Goal: Transaction & Acquisition: Book appointment/travel/reservation

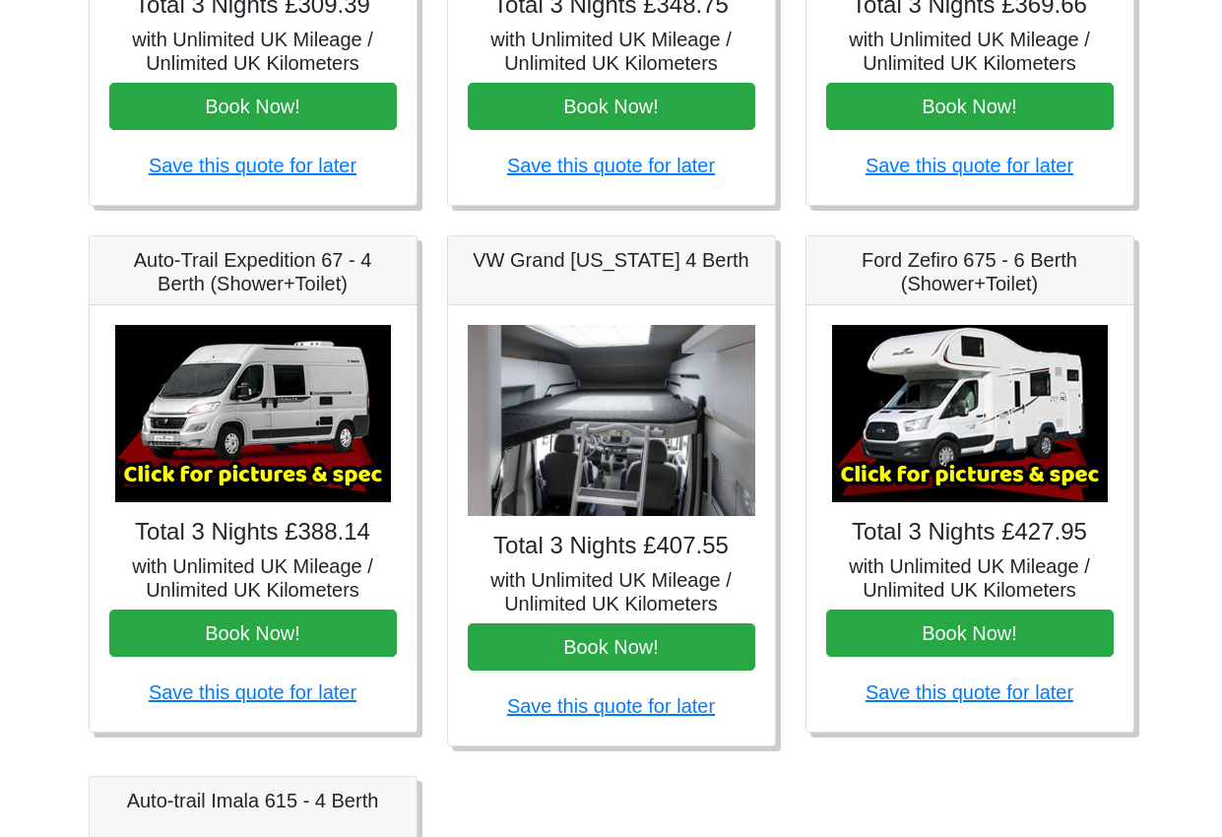
scroll to position [689, 0]
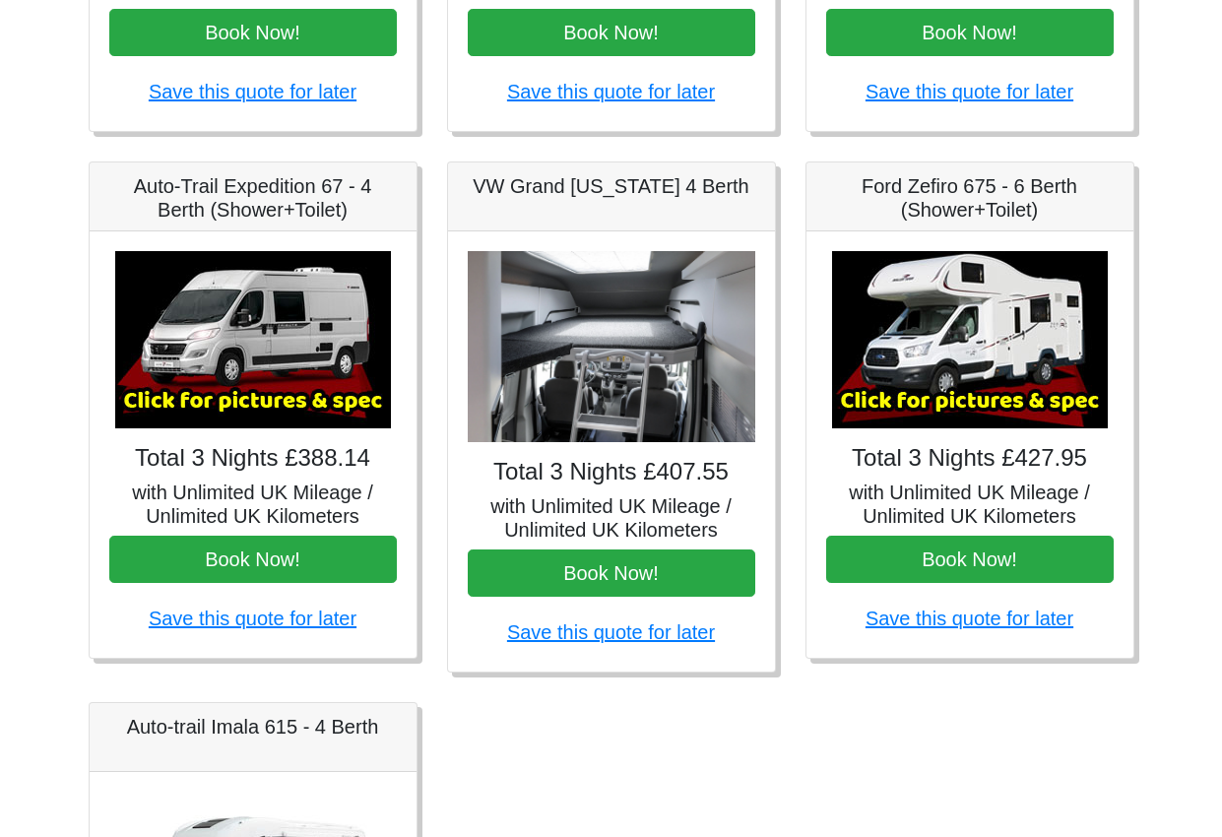
click at [608, 480] on h4 "Total 3 Nights £407.55" at bounding box center [612, 472] width 288 height 29
click at [589, 245] on div "Total 3 Nights £407.55 with Unlimited UK Mileage / Unlimited UK Kilometers Book…" at bounding box center [611, 451] width 327 height 440
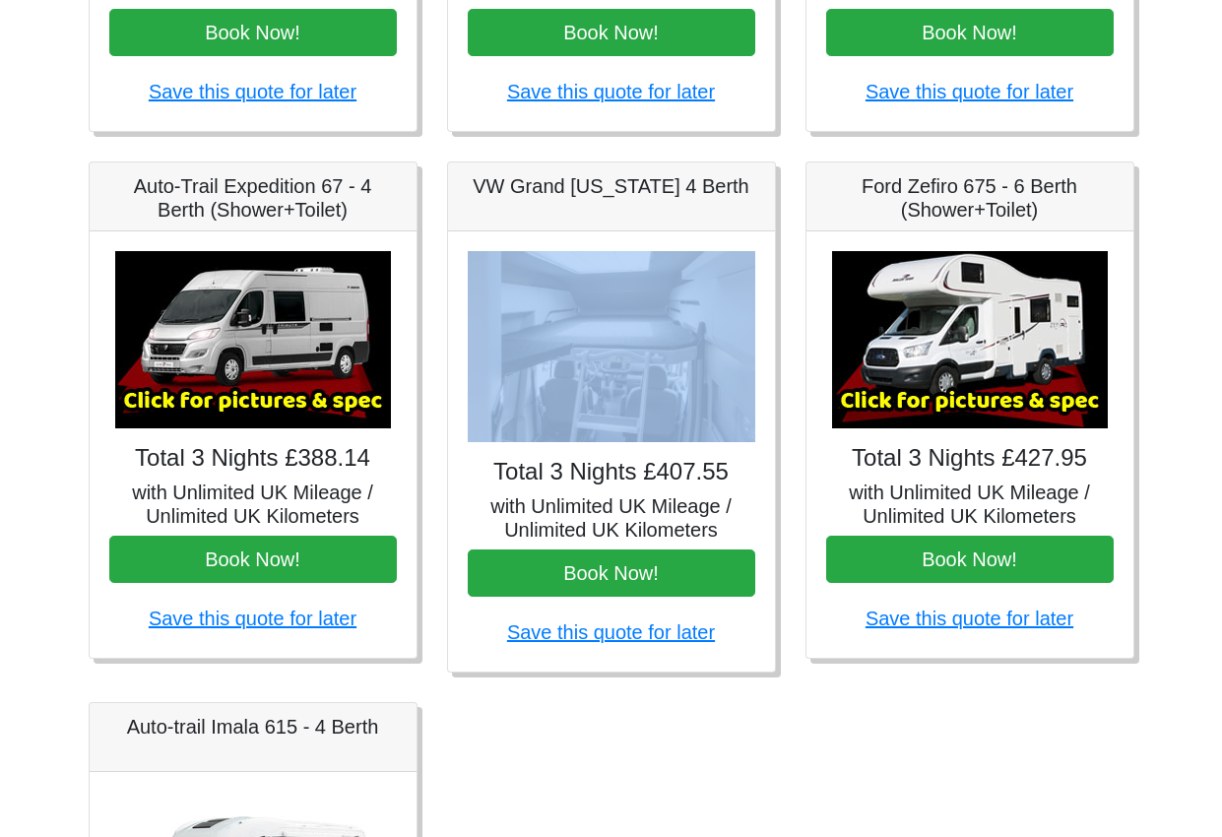
click at [589, 245] on div "Total 3 Nights £407.55 with Unlimited UK Mileage / Unlimited UK Kilometers Book…" at bounding box center [611, 451] width 327 height 440
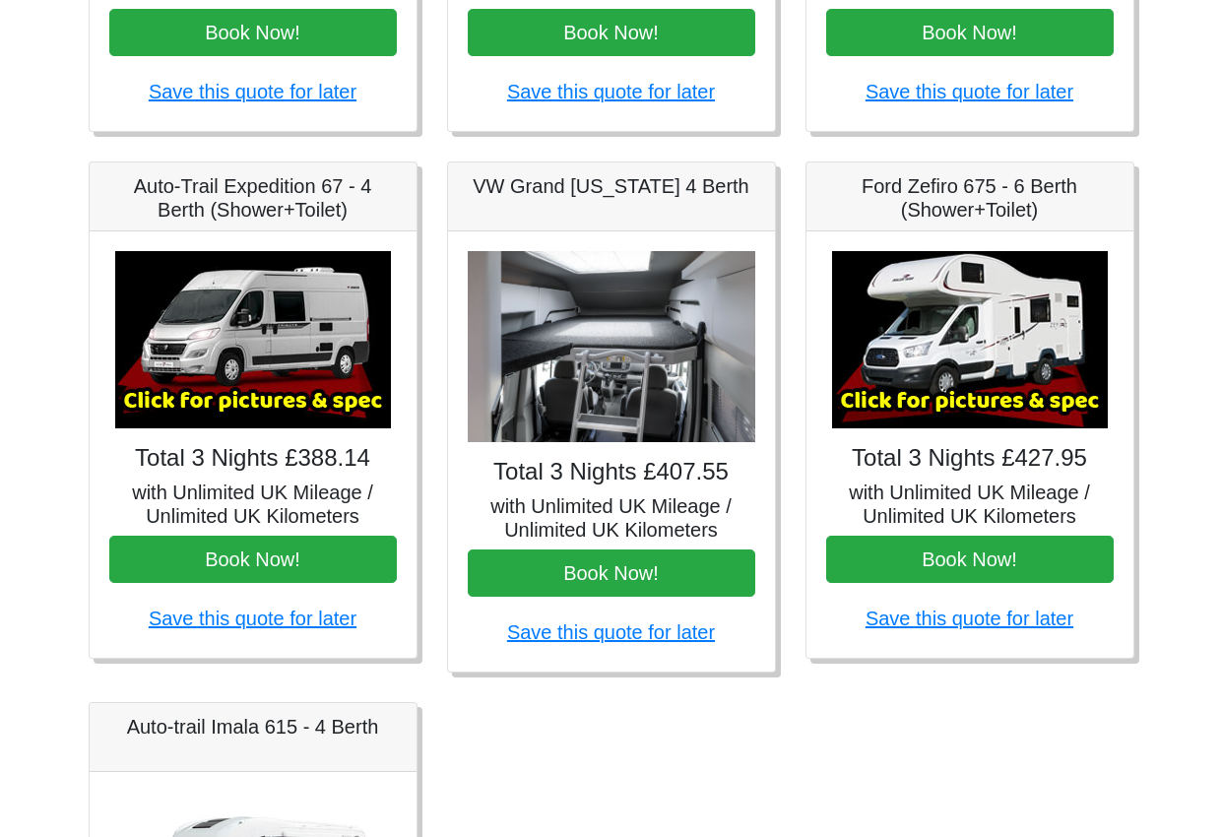
drag, startPoint x: 589, startPoint y: 245, endPoint x: 569, endPoint y: 200, distance: 49.4
click at [569, 200] on div "VW Grand [US_STATE] 4 Berth" at bounding box center [611, 197] width 327 height 69
drag, startPoint x: 569, startPoint y: 200, endPoint x: 621, endPoint y: 273, distance: 89.6
click at [621, 273] on img at bounding box center [612, 347] width 288 height 192
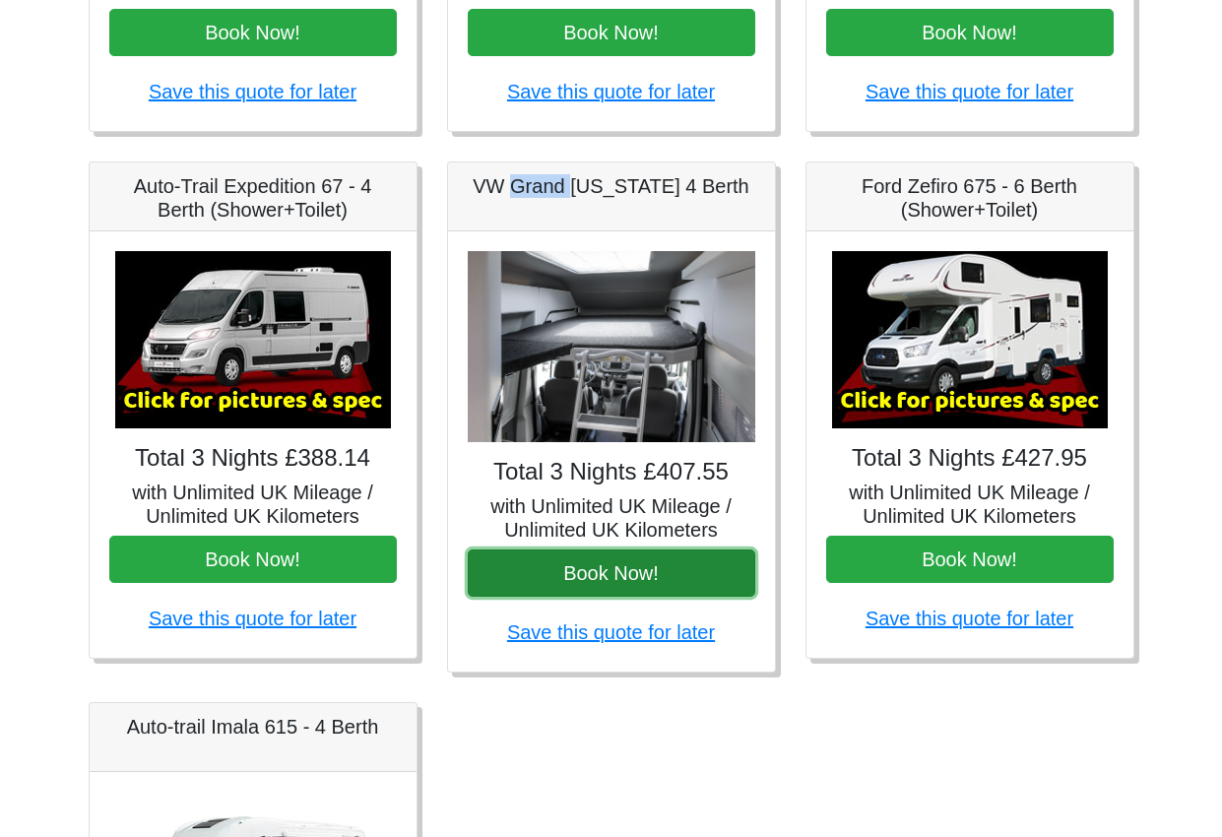
click at [673, 553] on button "Book Now!" at bounding box center [612, 573] width 288 height 47
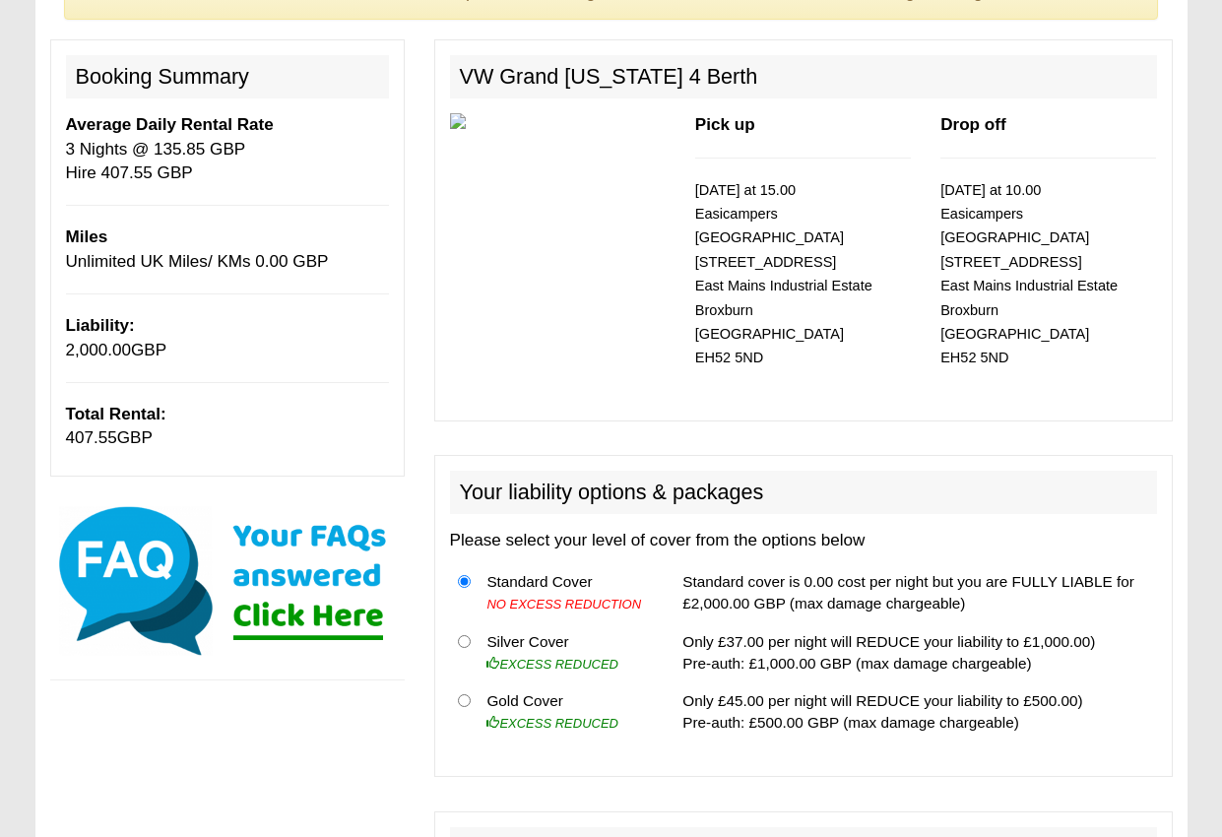
scroll to position [492, 0]
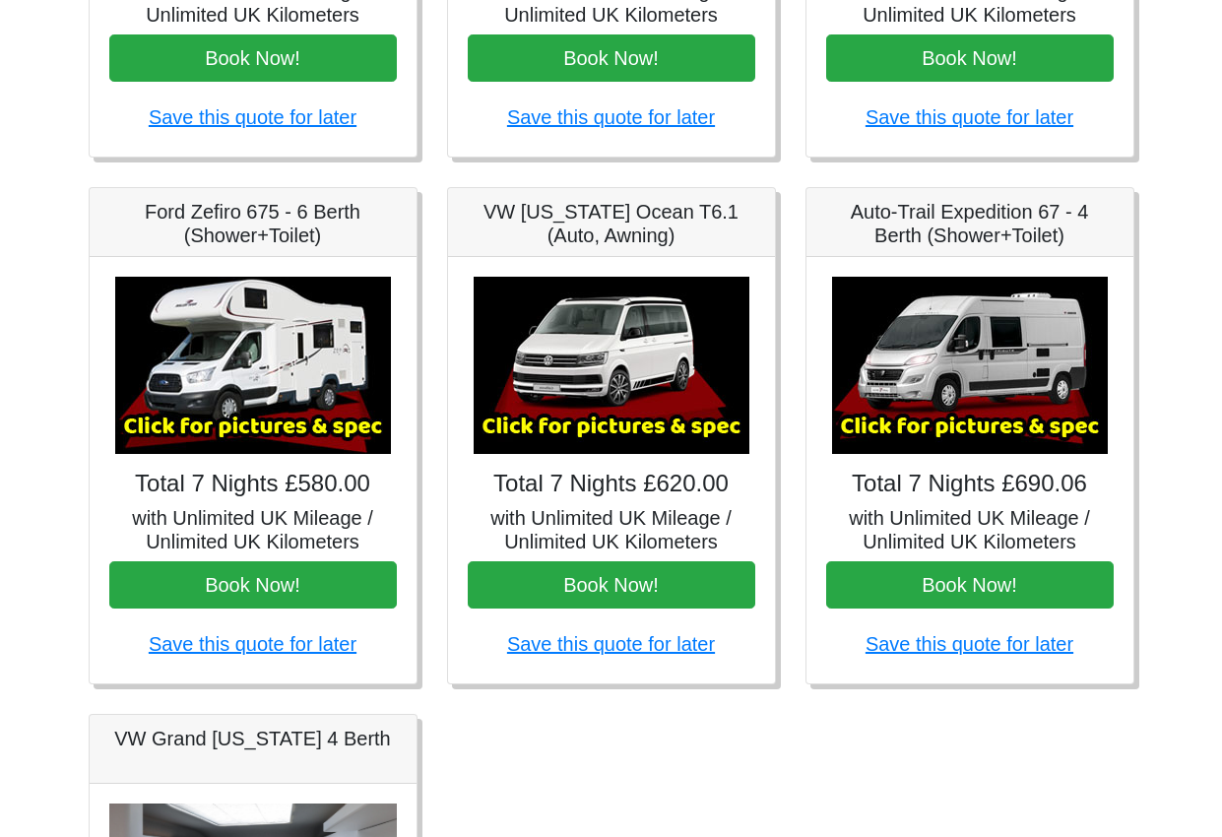
scroll to position [689, 0]
